Goal: Find specific page/section

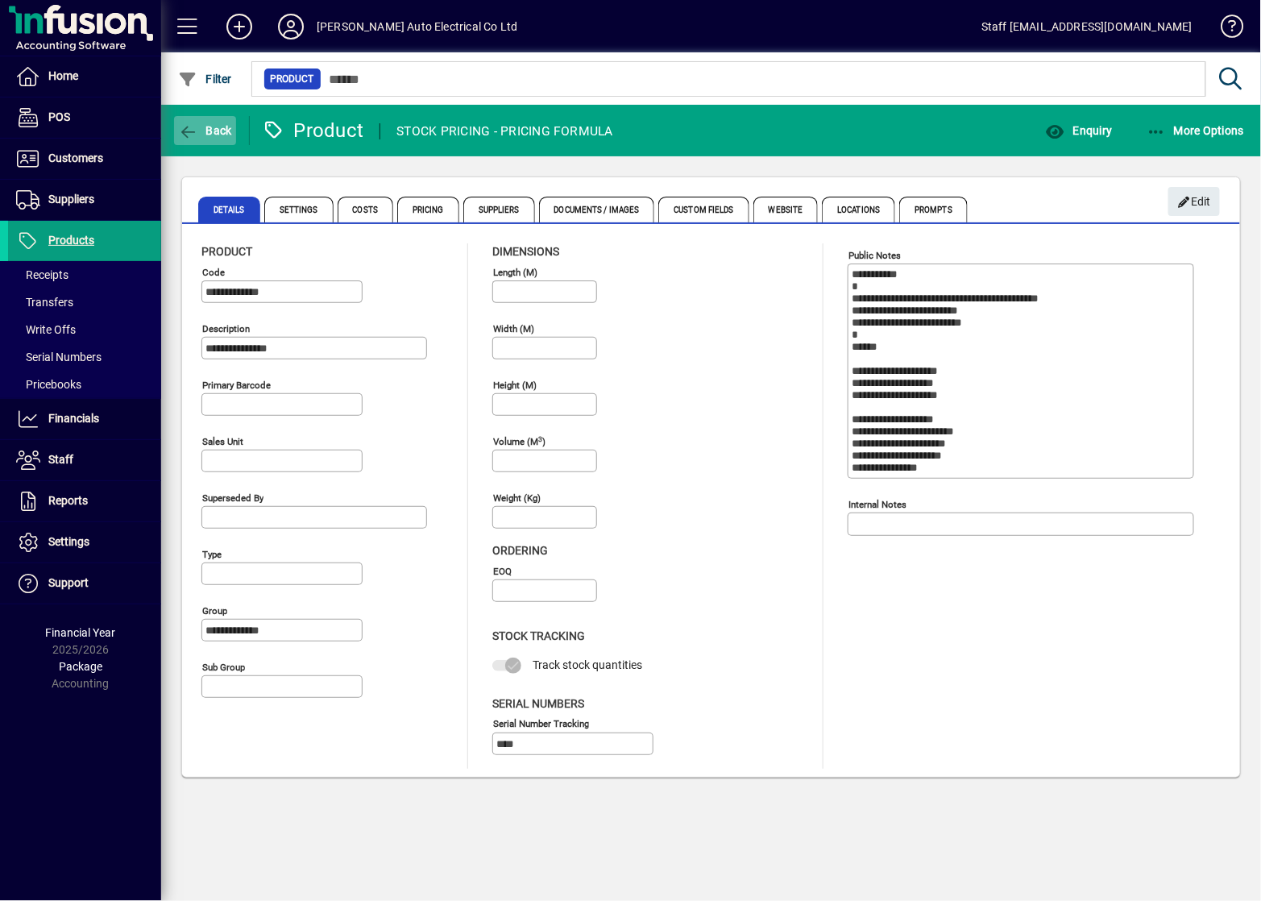
click at [182, 131] on icon "button" at bounding box center [188, 132] width 20 height 16
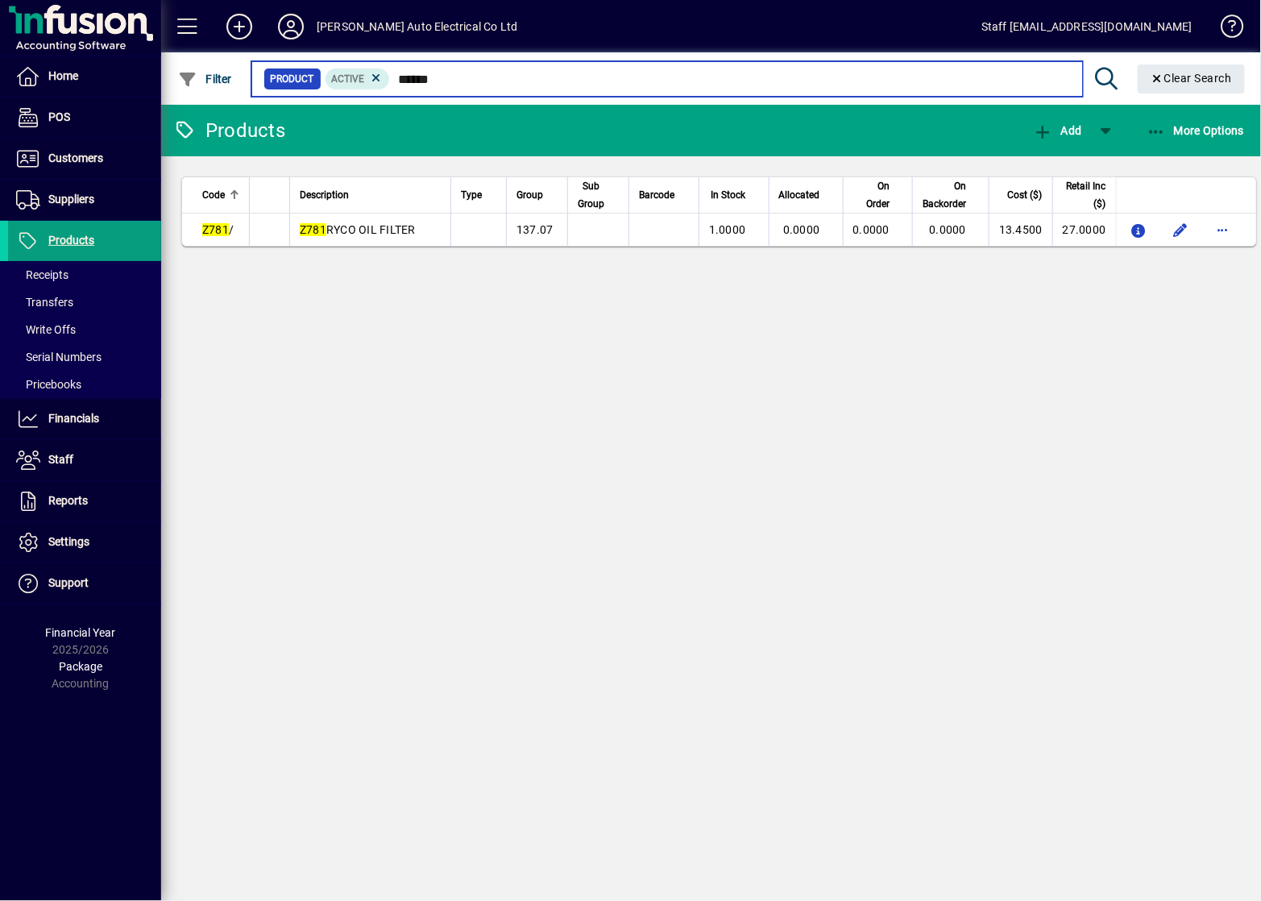
type input "****"
